Goal: Task Accomplishment & Management: Use online tool/utility

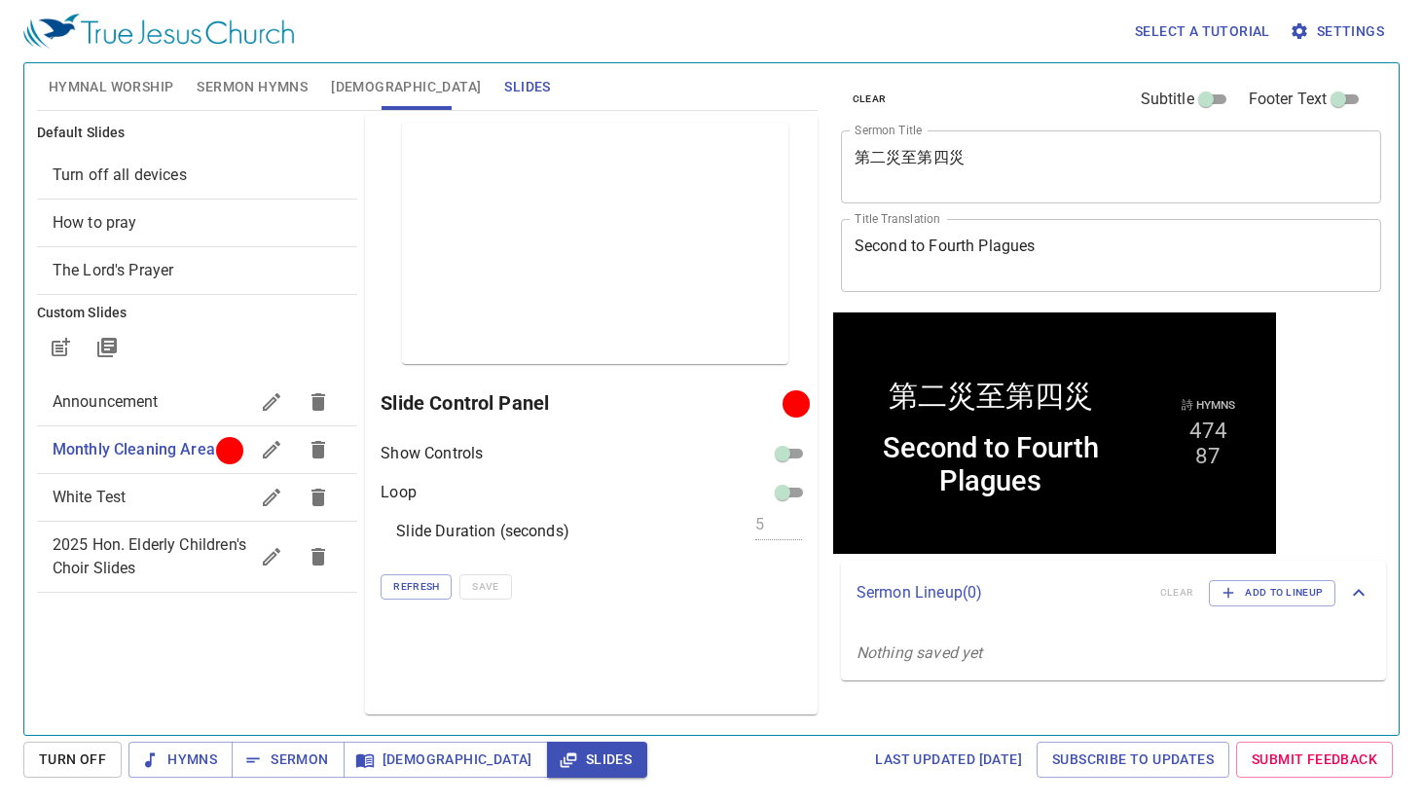
click at [759, 92] on div "Hymnal Worship Sermon Hymns Bible Slides" at bounding box center [427, 86] width 781 height 47
click at [273, 88] on span "Sermon Hymns" at bounding box center [252, 87] width 111 height 24
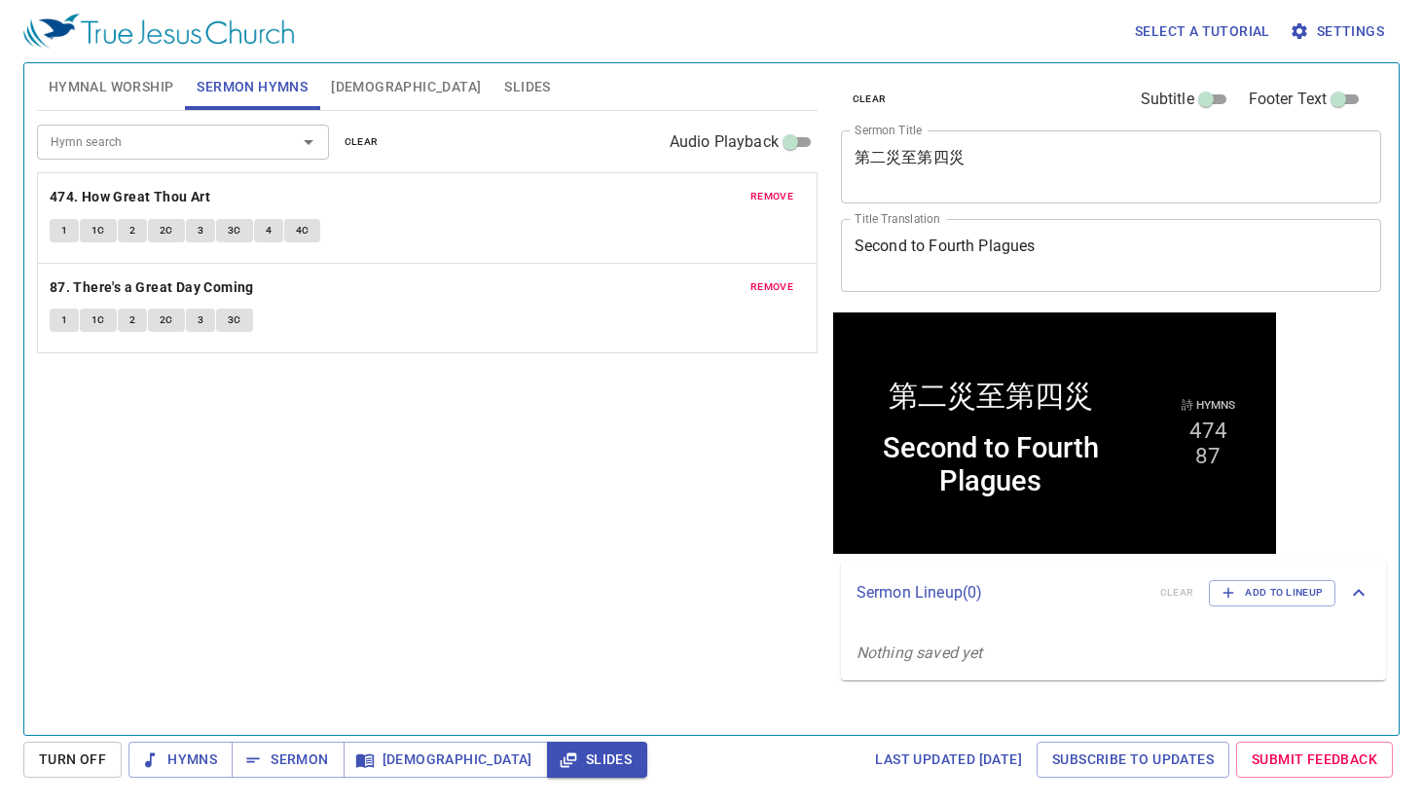
click at [352, 87] on span "[DEMOGRAPHIC_DATA]" at bounding box center [406, 87] width 150 height 24
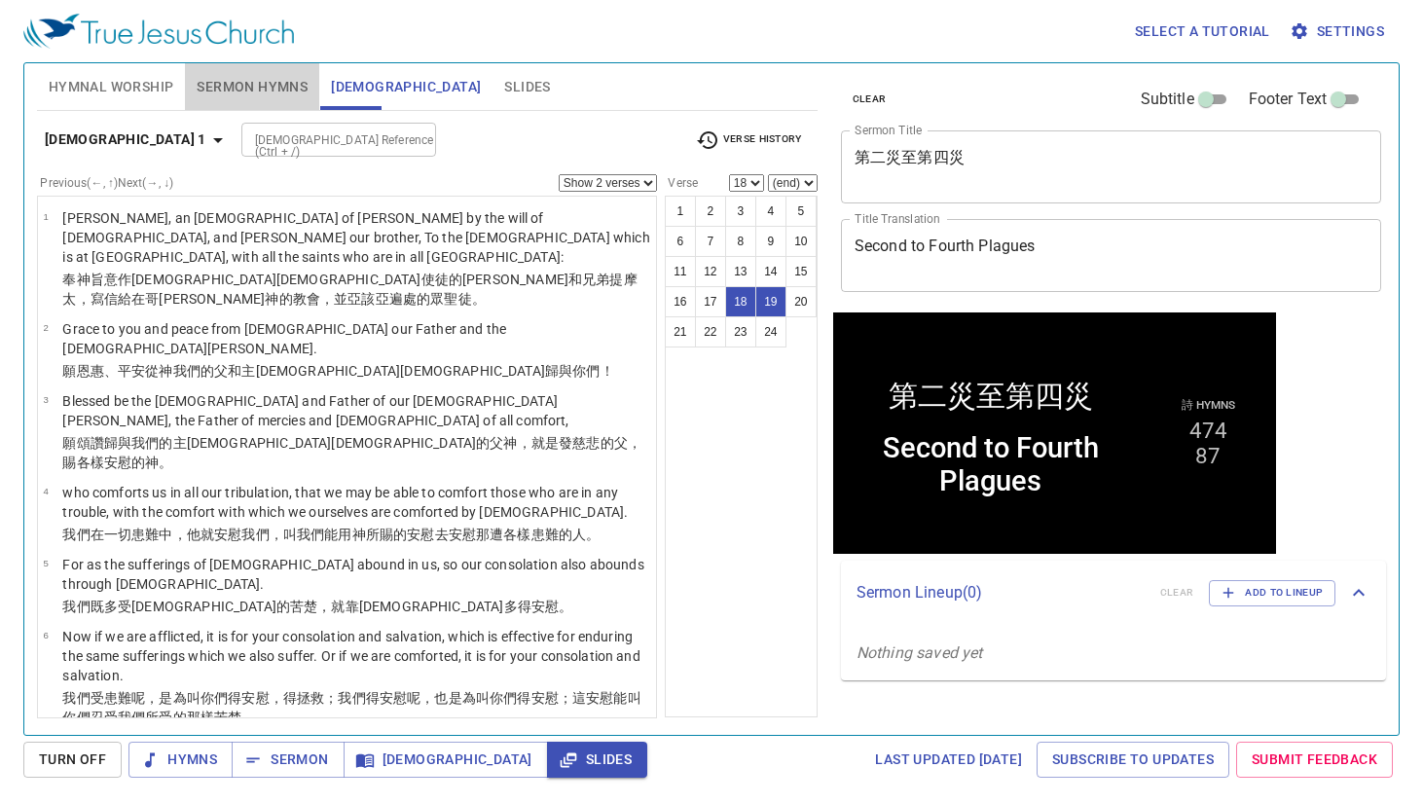
click at [299, 87] on span "Sermon Hymns" at bounding box center [252, 87] width 111 height 24
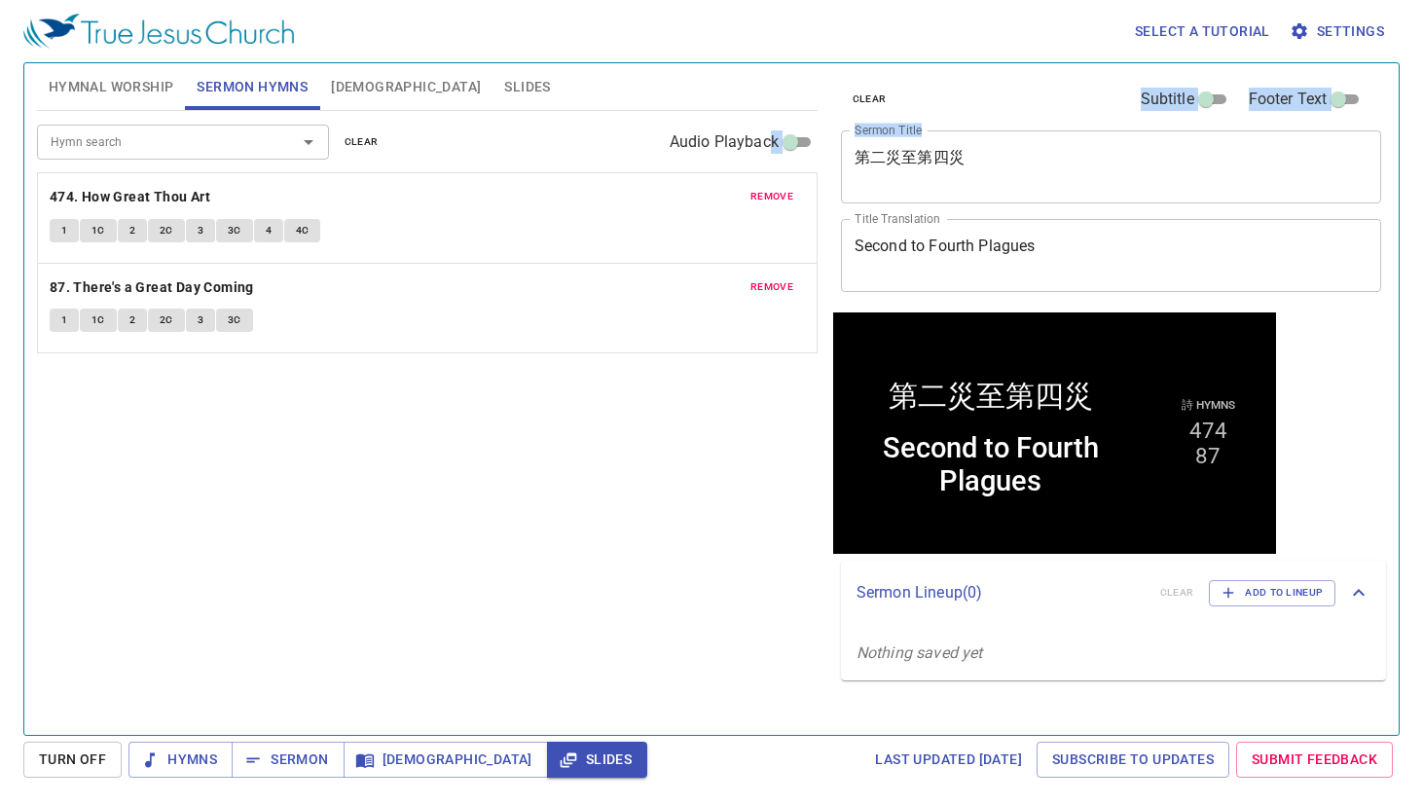
drag, startPoint x: 1035, startPoint y: 188, endPoint x: 773, endPoint y: 153, distance: 264.2
click at [773, 153] on div "Hymnal Worship Sermon Hymns Bible Slides Hymn search Hymn search clear Audio Pl…" at bounding box center [711, 391] width 1365 height 672
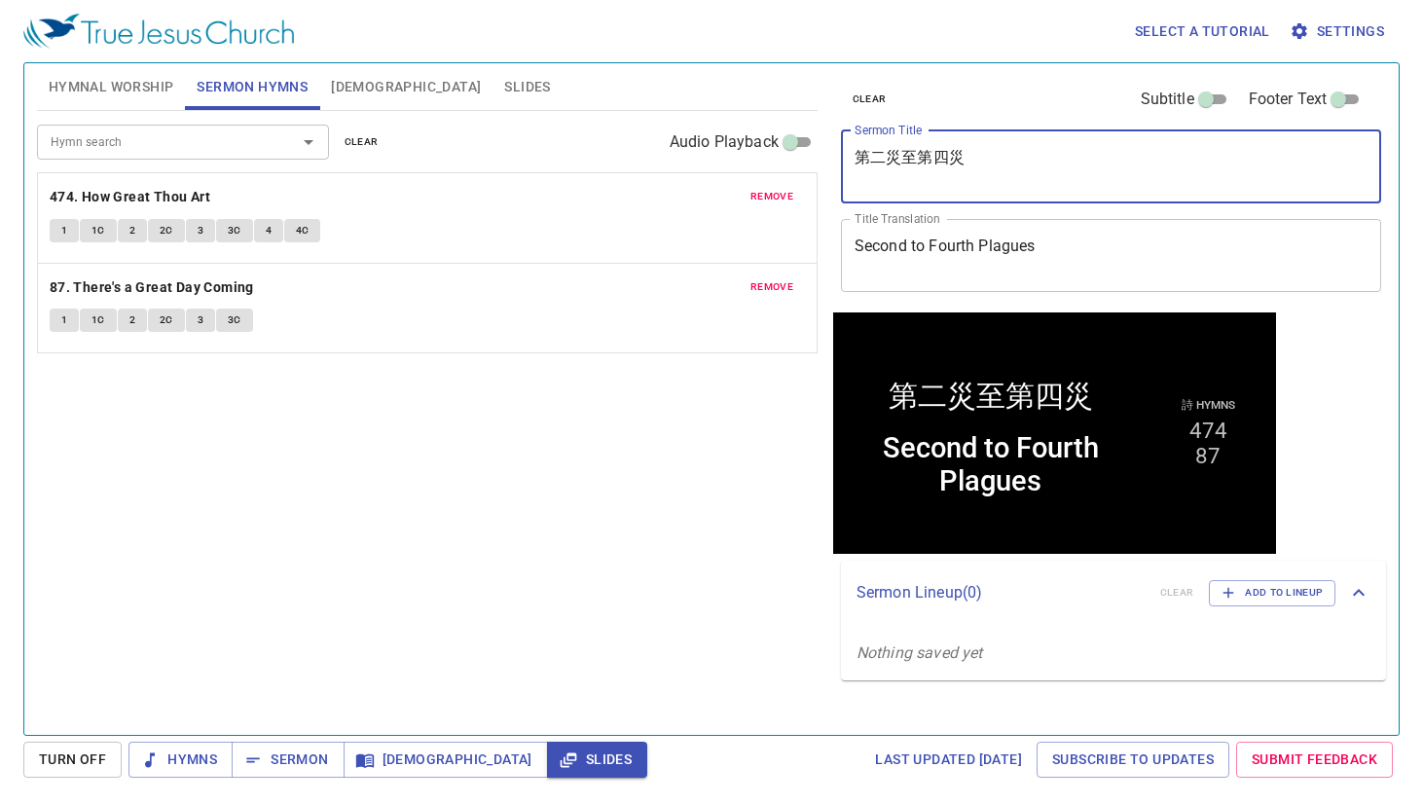
drag, startPoint x: 1036, startPoint y: 181, endPoint x: 822, endPoint y: 150, distance: 216.4
click at [822, 150] on div "Hymnal Worship Sermon Hymns Bible Slides Hymn search Hymn search clear Audio Pl…" at bounding box center [711, 391] width 1365 height 672
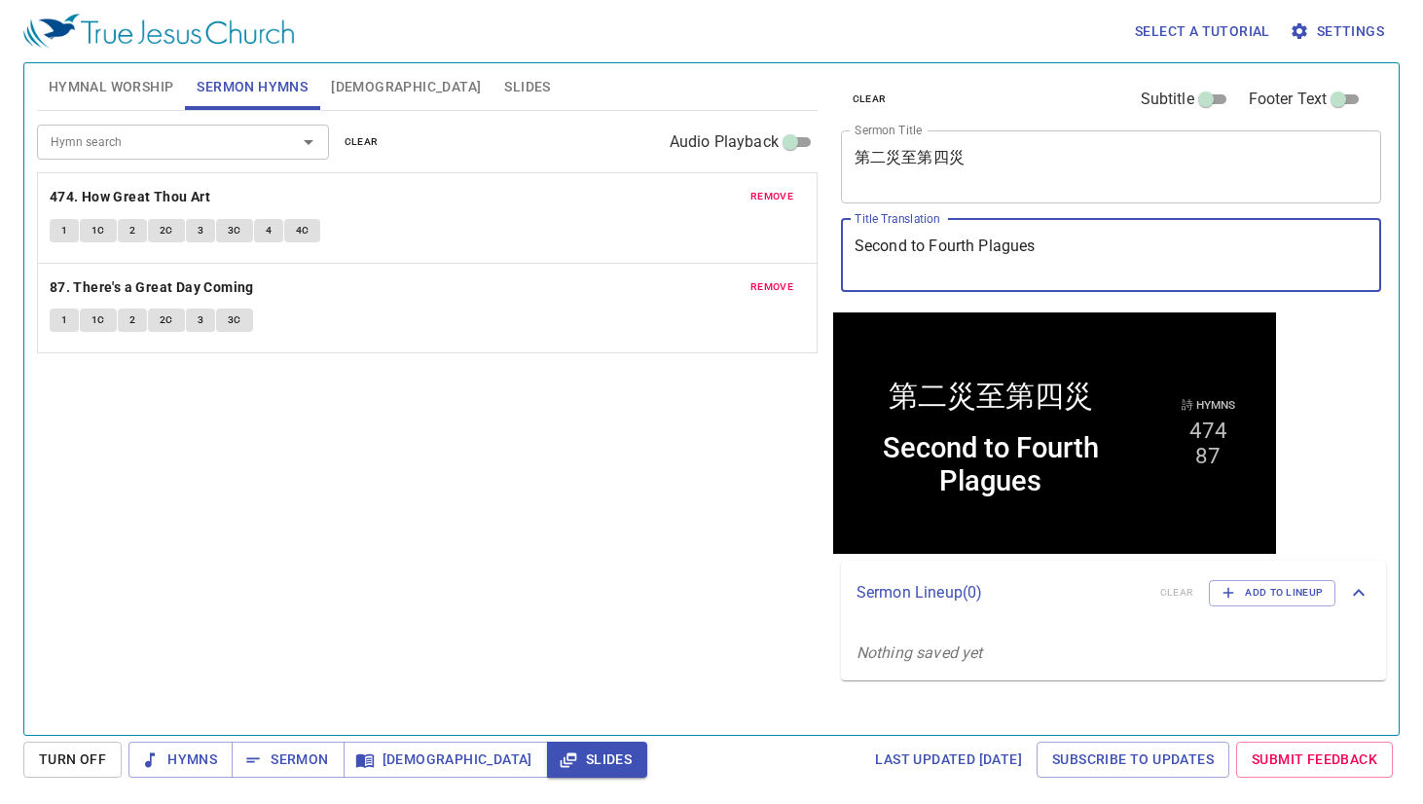
drag, startPoint x: 1084, startPoint y: 246, endPoint x: 843, endPoint y: 236, distance: 241.7
click at [843, 236] on div "Second to Fourth Plagues x Title Translation" at bounding box center [1111, 255] width 541 height 73
paste textarea "The Faithful and Wise Steward"
type textarea "The Faithful and Wise Steward"
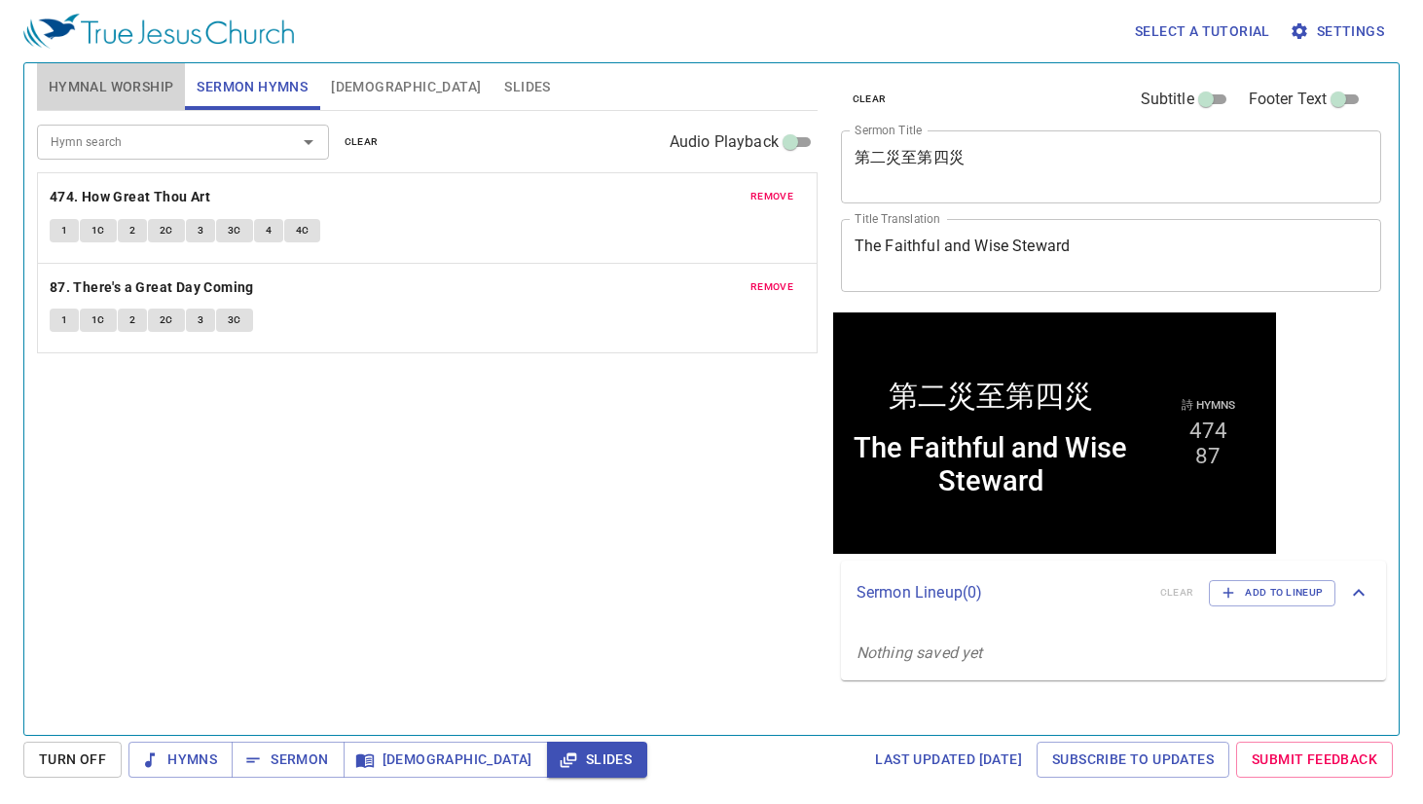
click at [166, 92] on span "Hymnal Worship" at bounding box center [112, 87] width 126 height 24
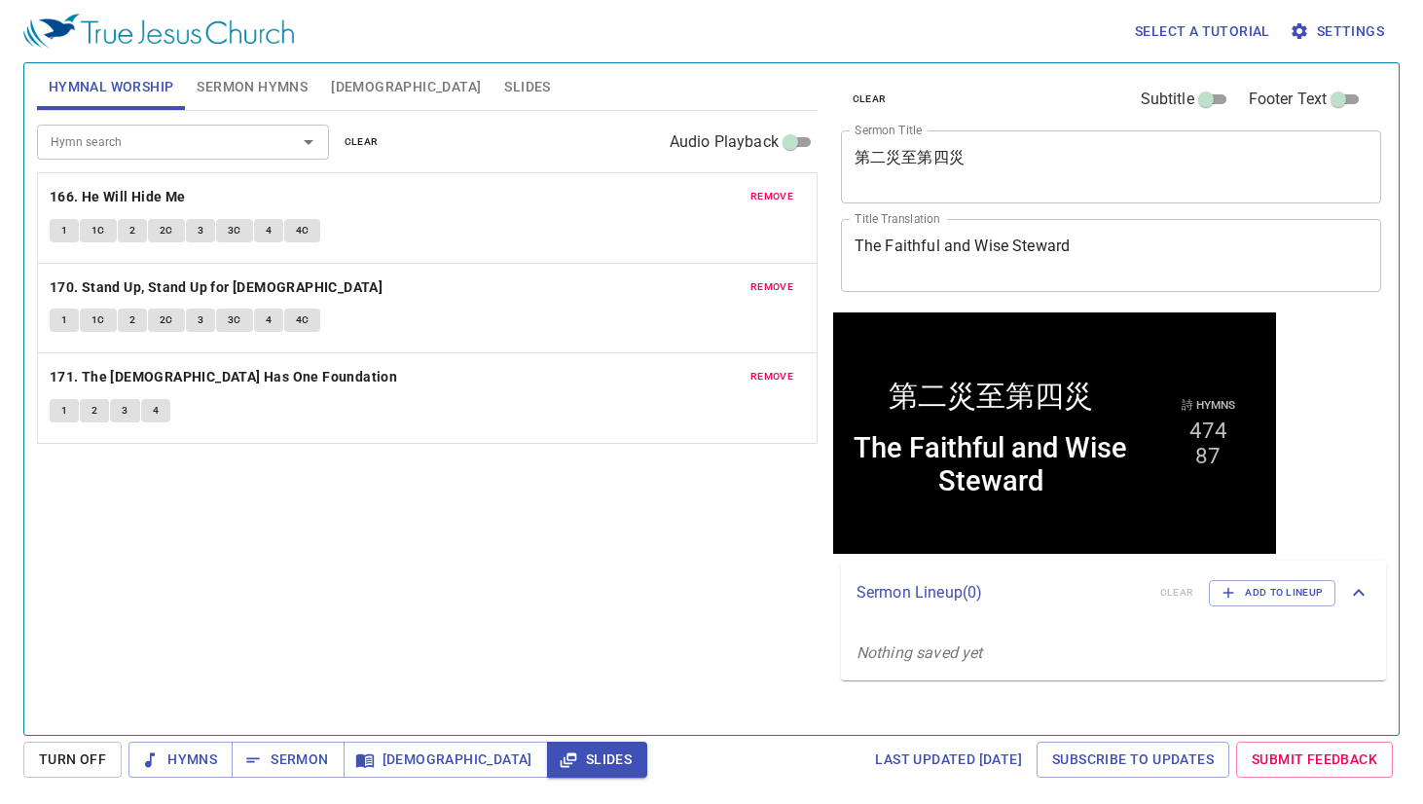
click at [366, 142] on span "clear" at bounding box center [362, 142] width 34 height 18
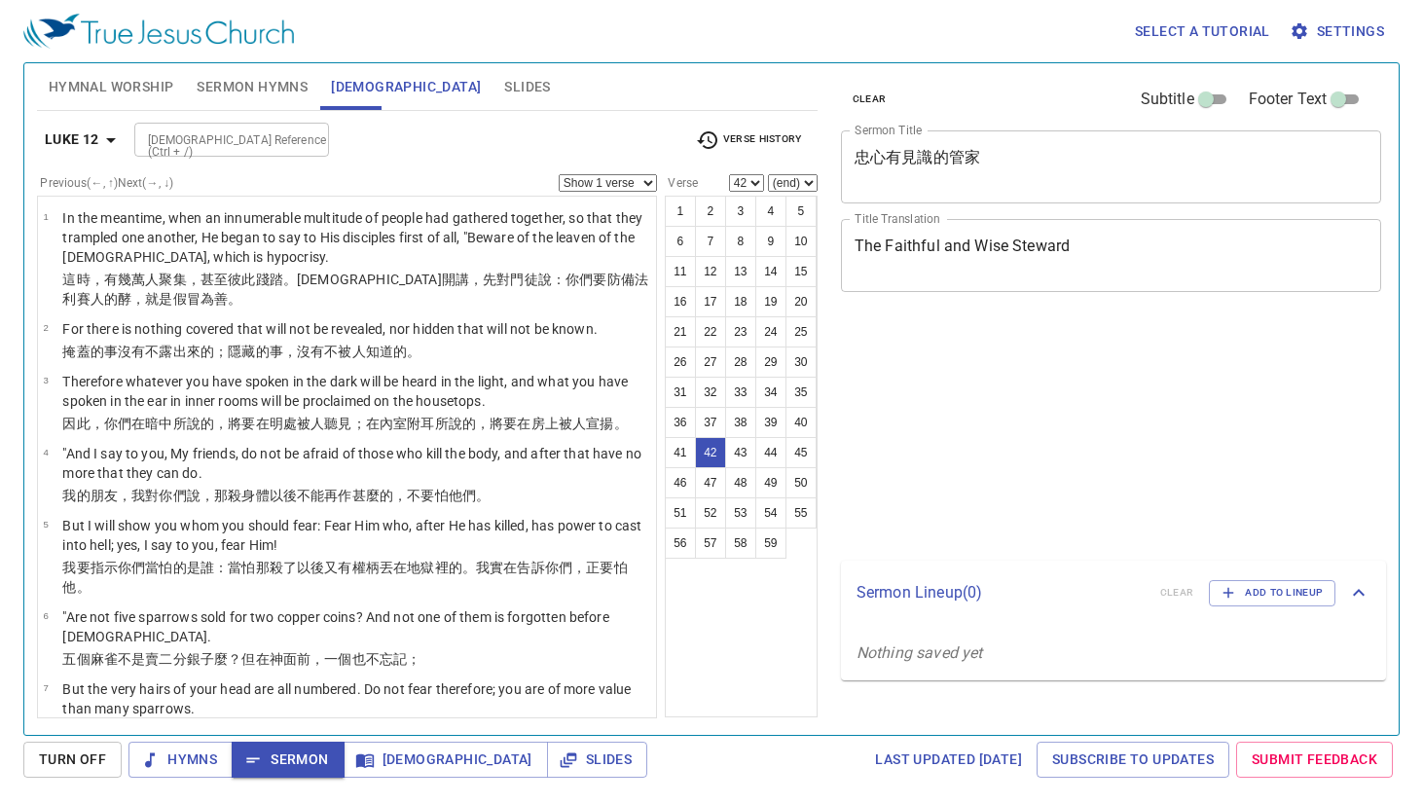
select select "42"
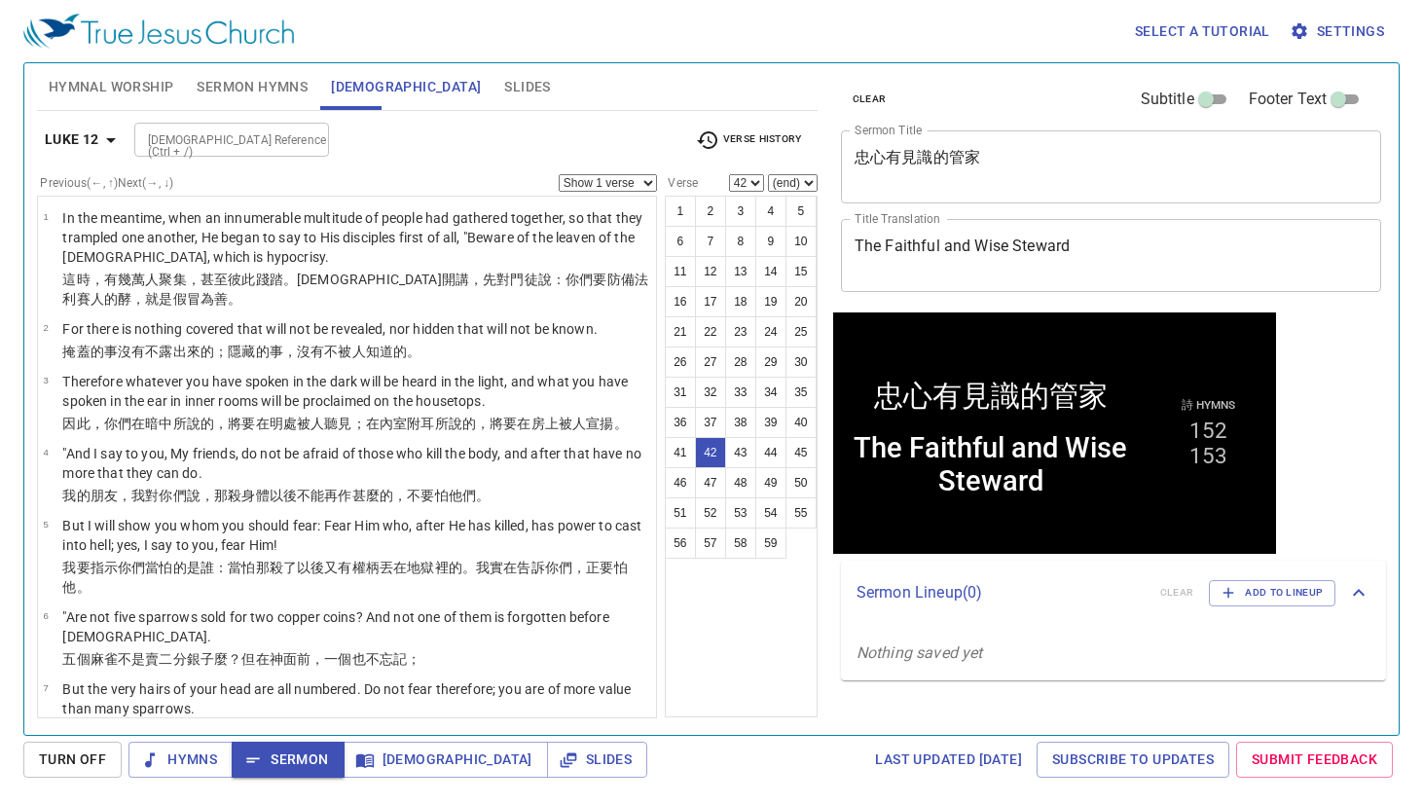
scroll to position [2620, 0]
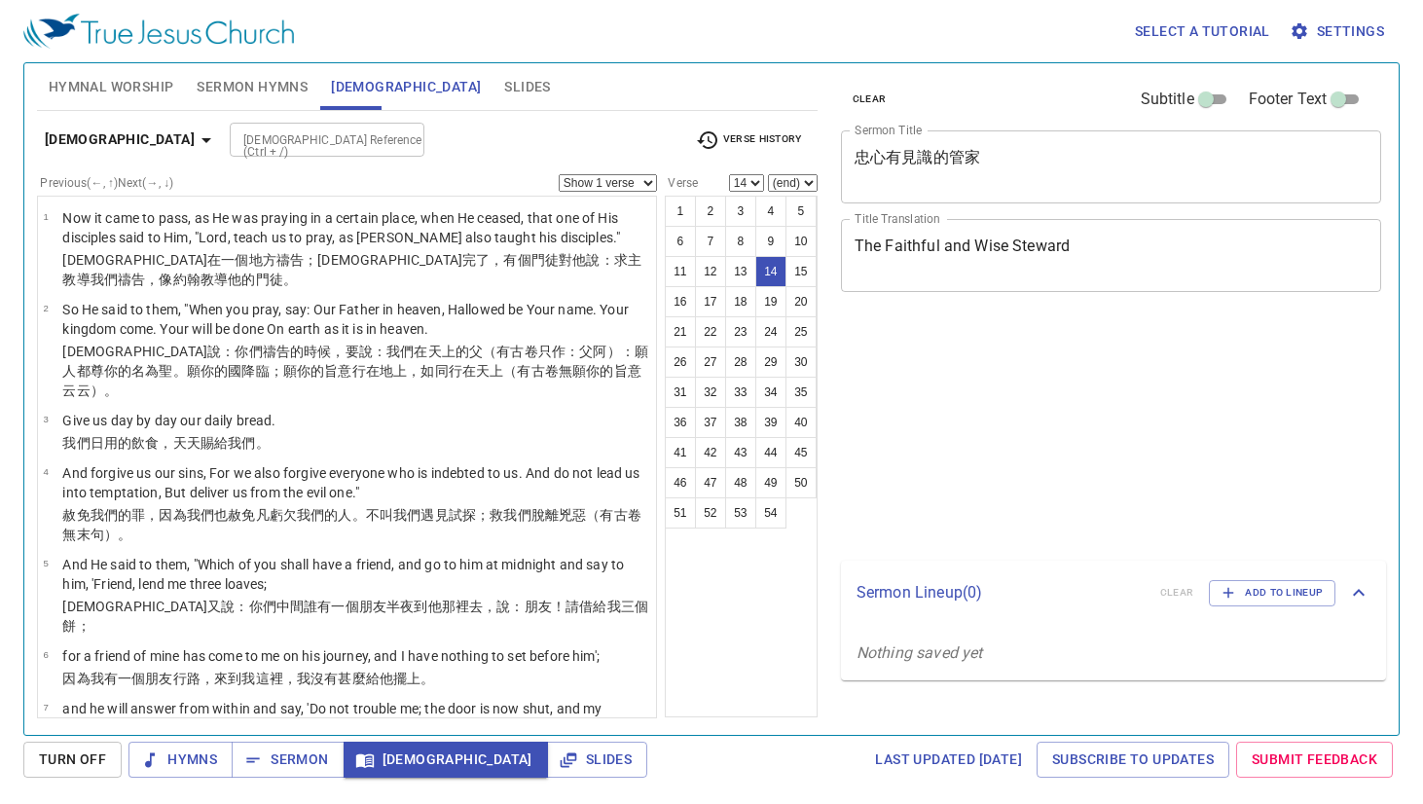
select select "14"
select select "54"
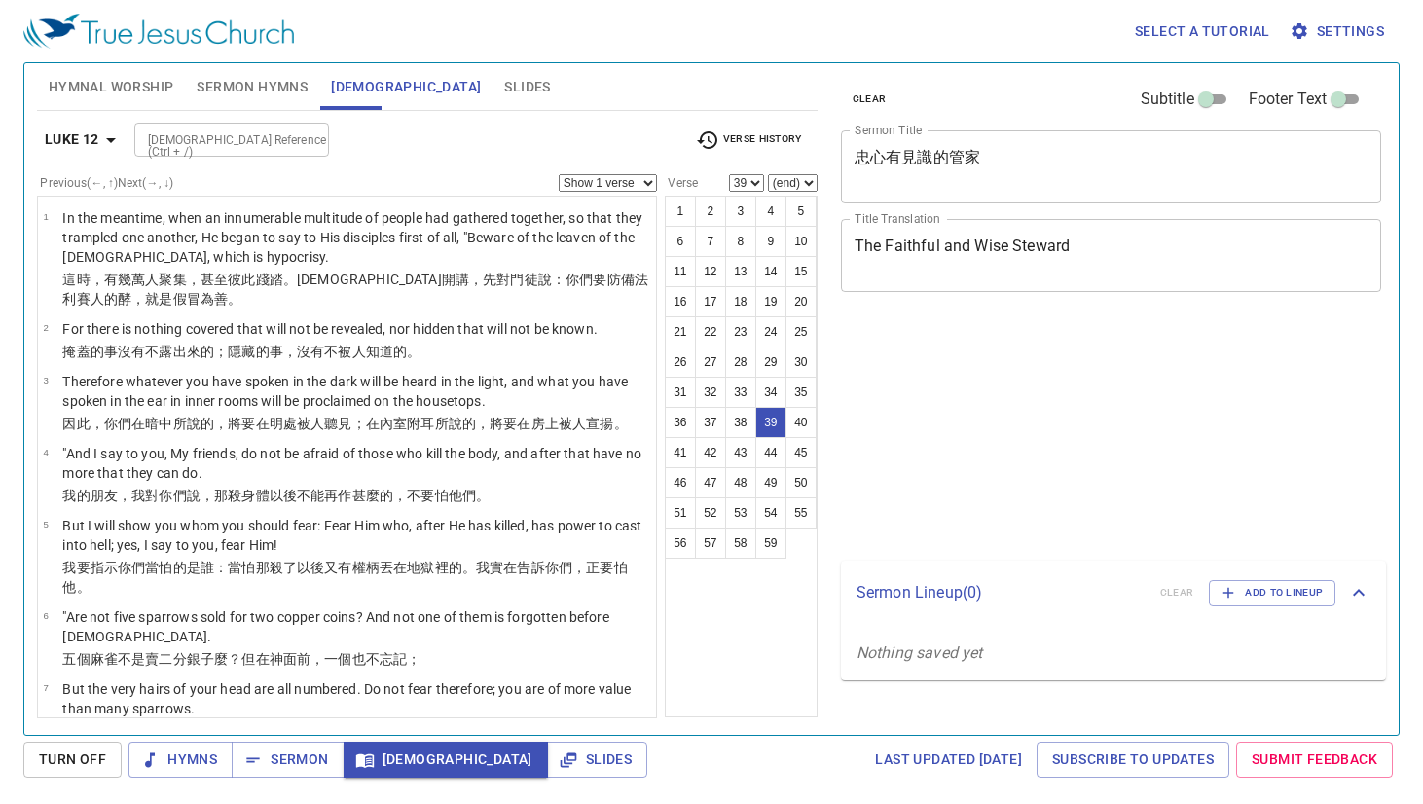
select select "39"
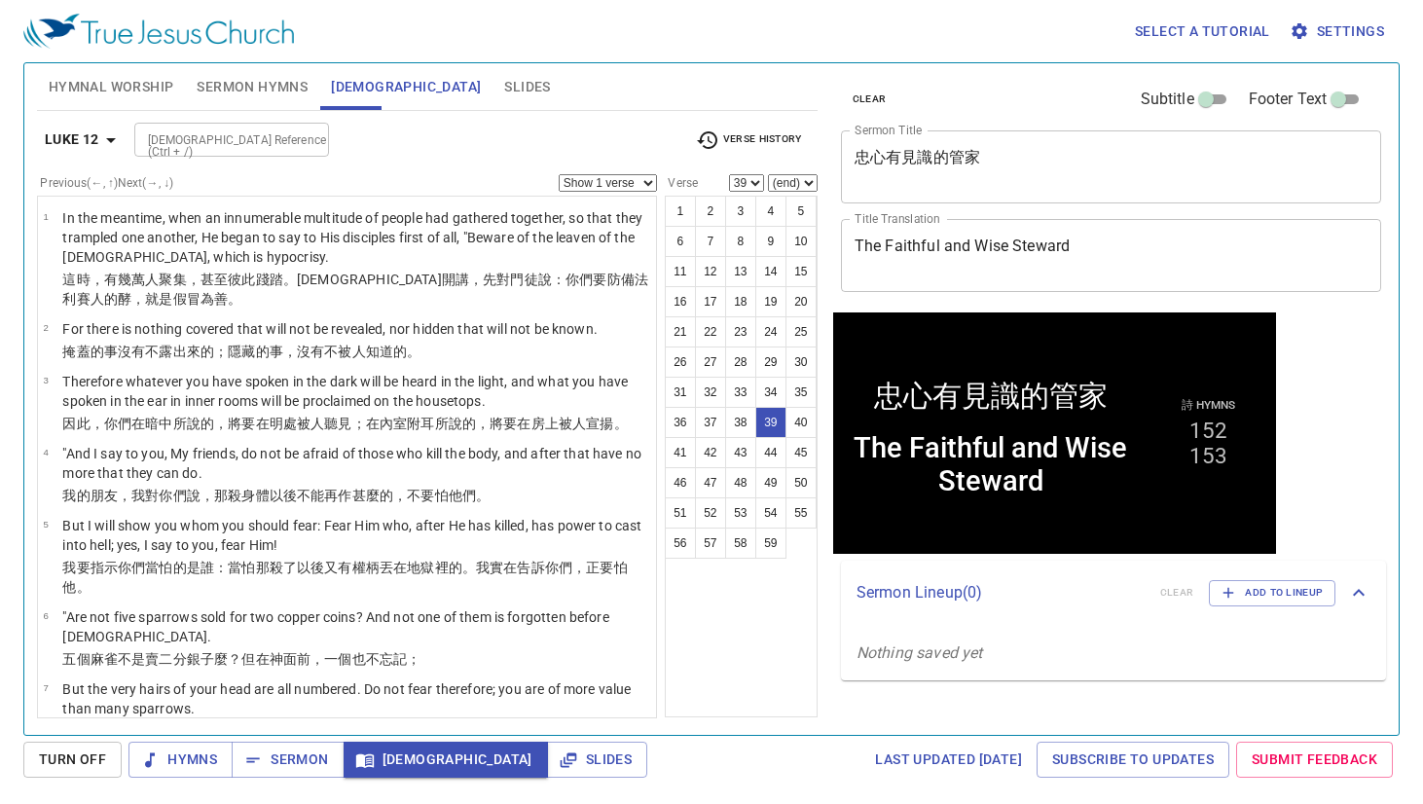
scroll to position [2443, 0]
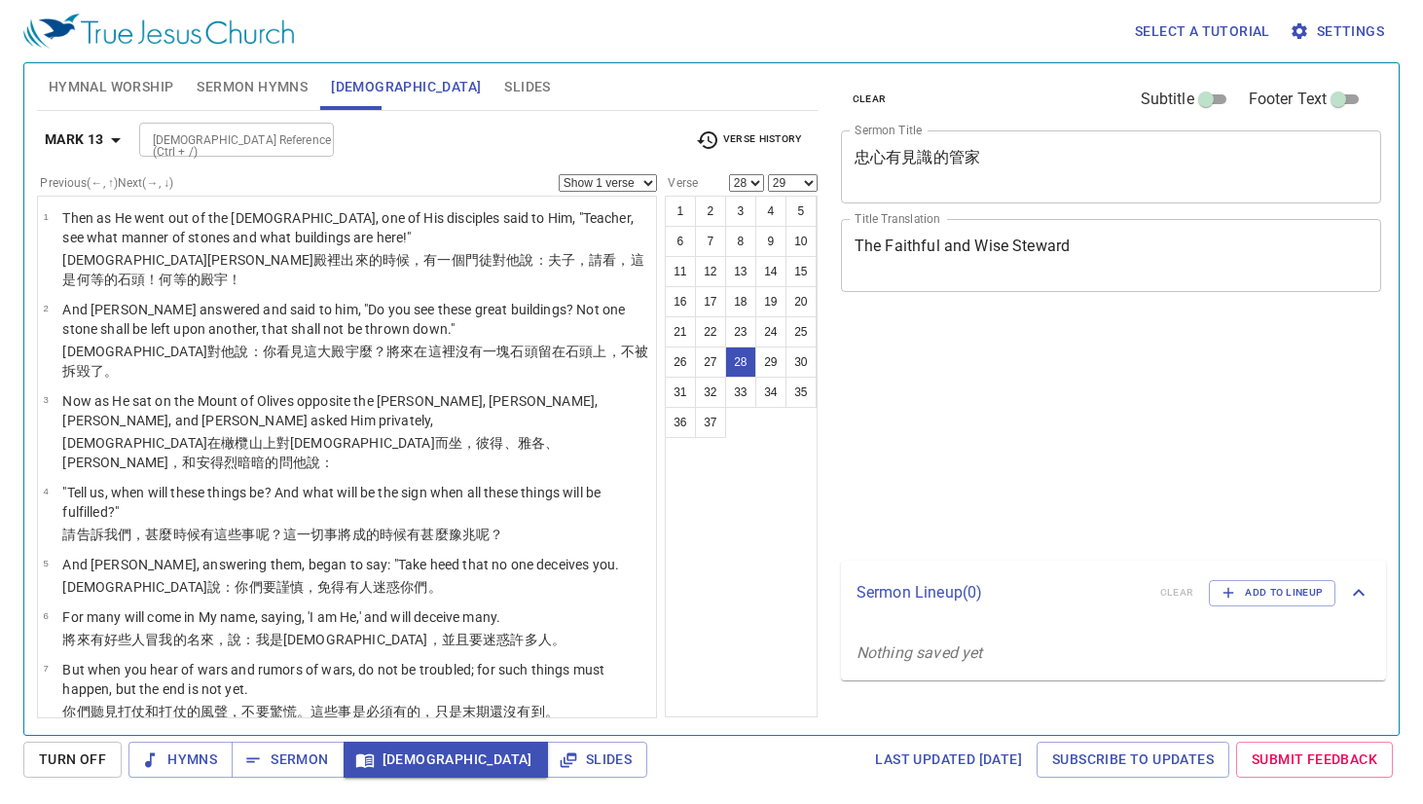
select select "28"
select select "29"
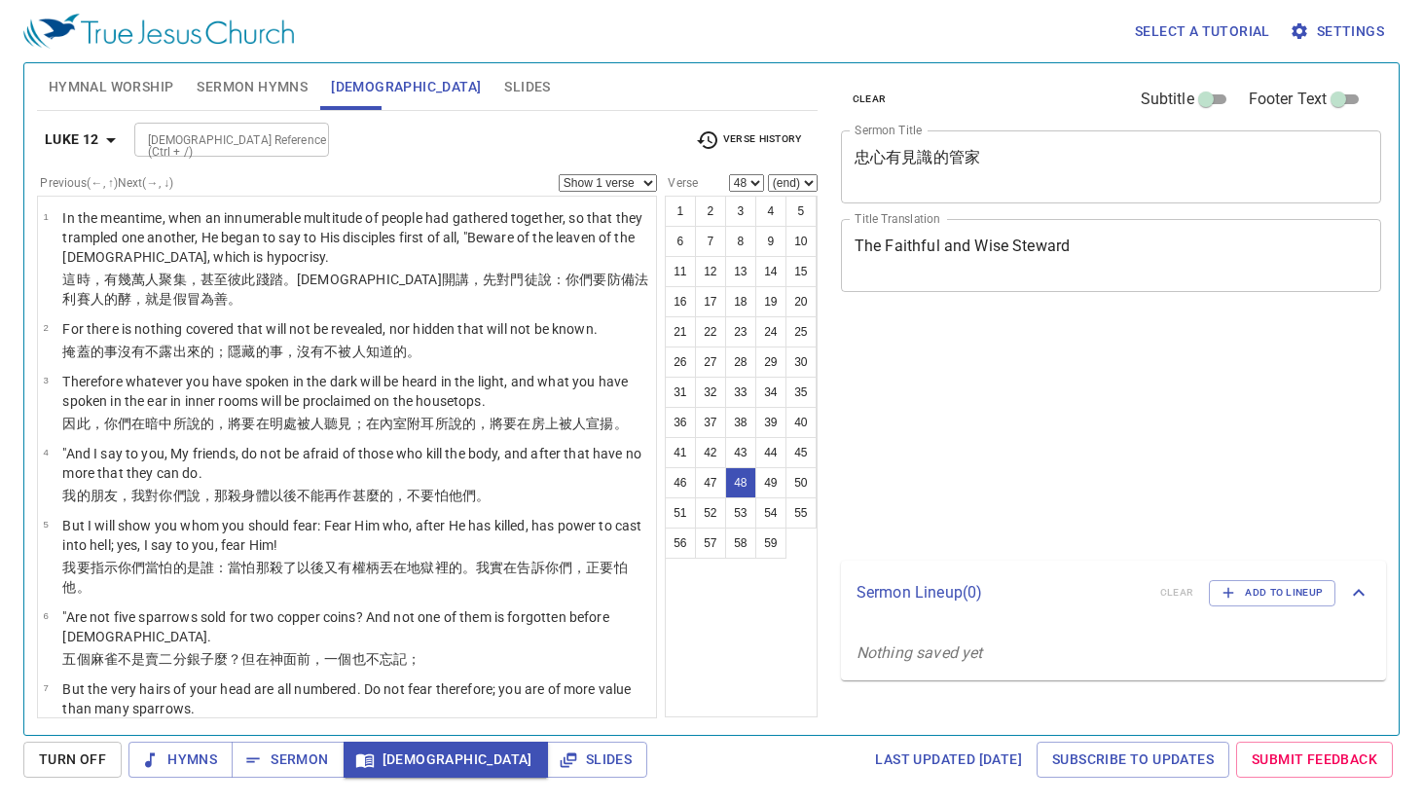
select select "48"
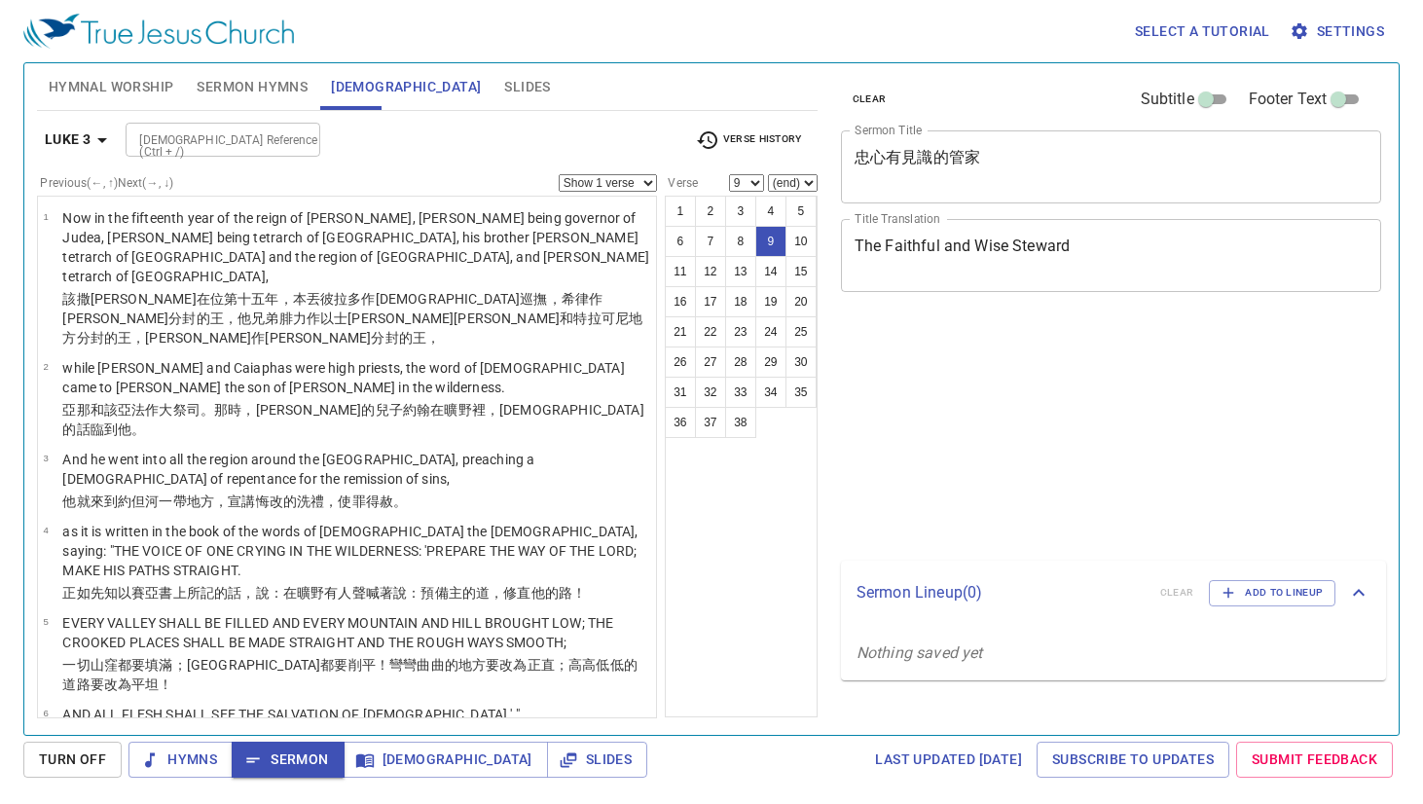
select select "9"
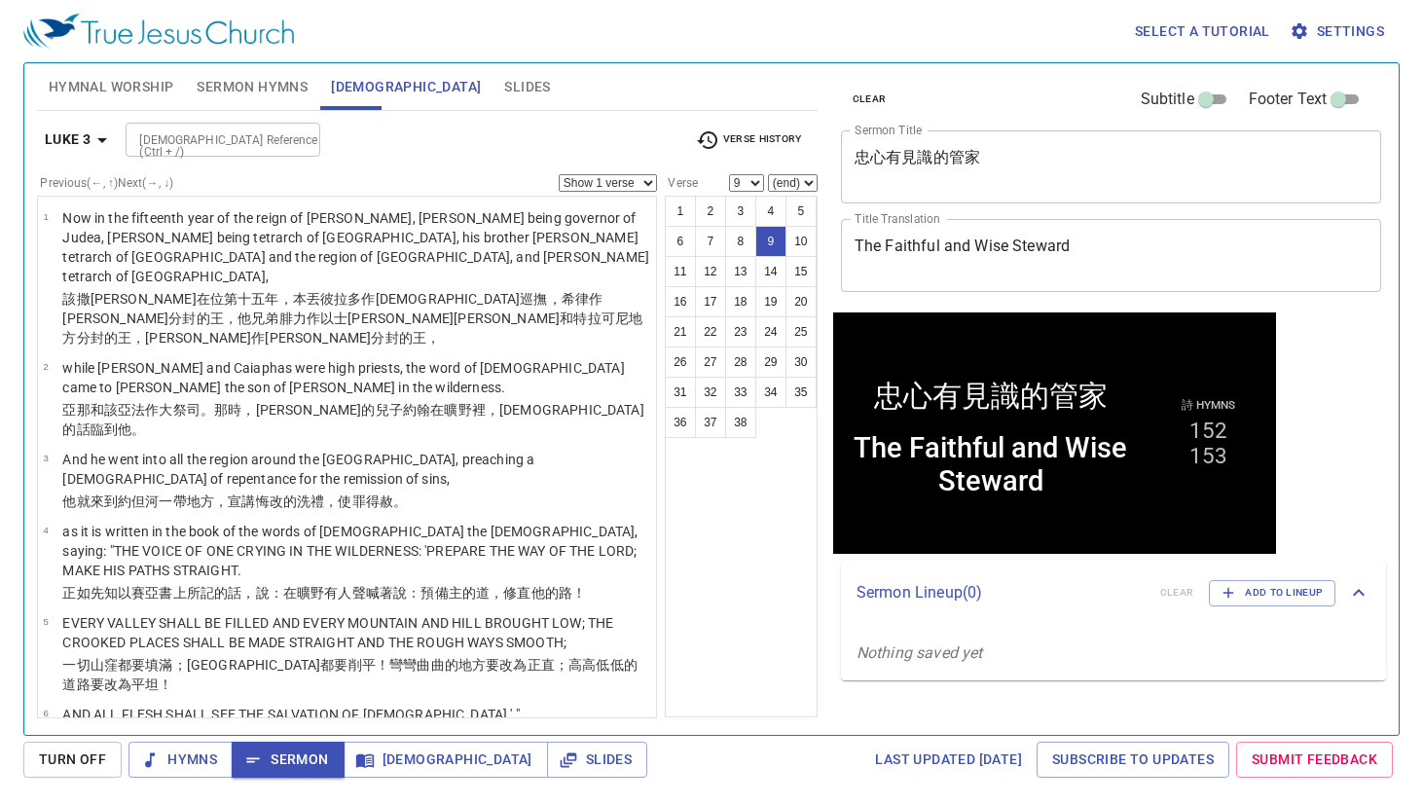
scroll to position [292, 0]
